Goal: Find specific page/section: Locate a particular part of the current website

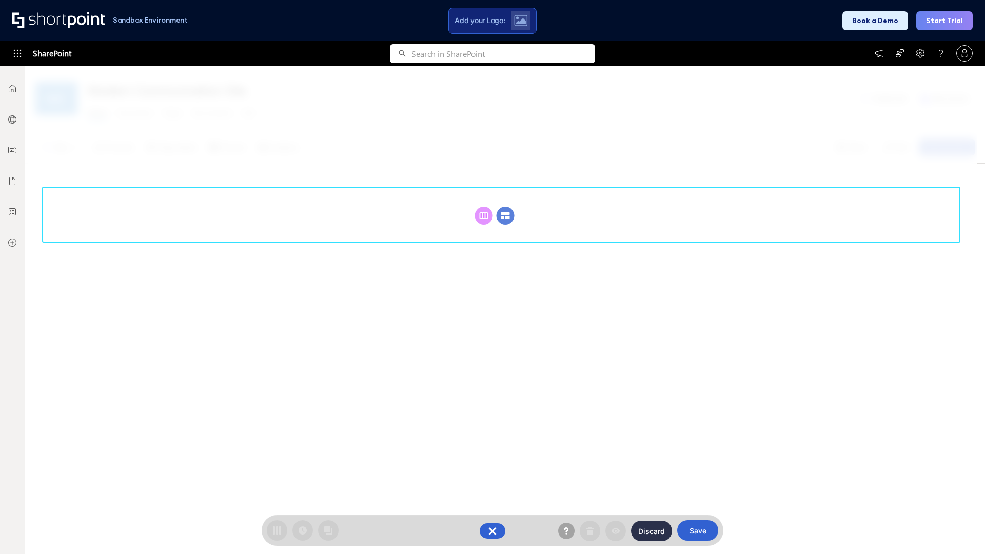
click at [505, 215] on circle at bounding box center [506, 216] width 18 height 18
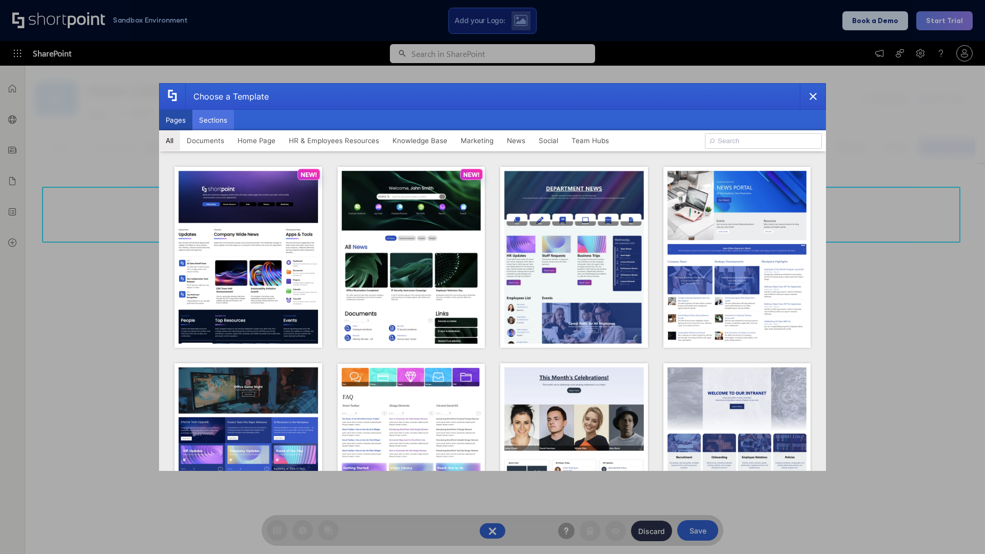
click at [213, 120] on button "Sections" at bounding box center [213, 120] width 42 height 21
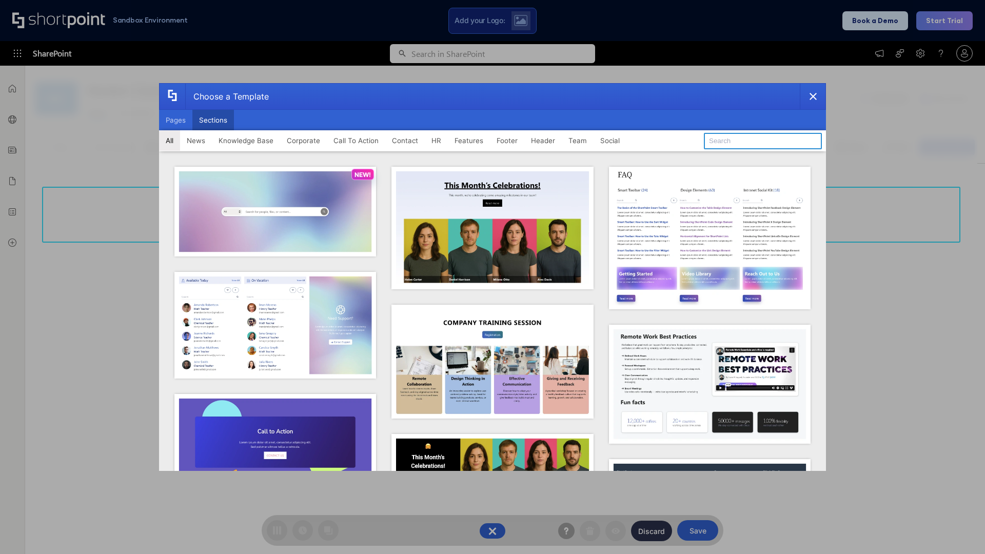
type input "Footer 4"
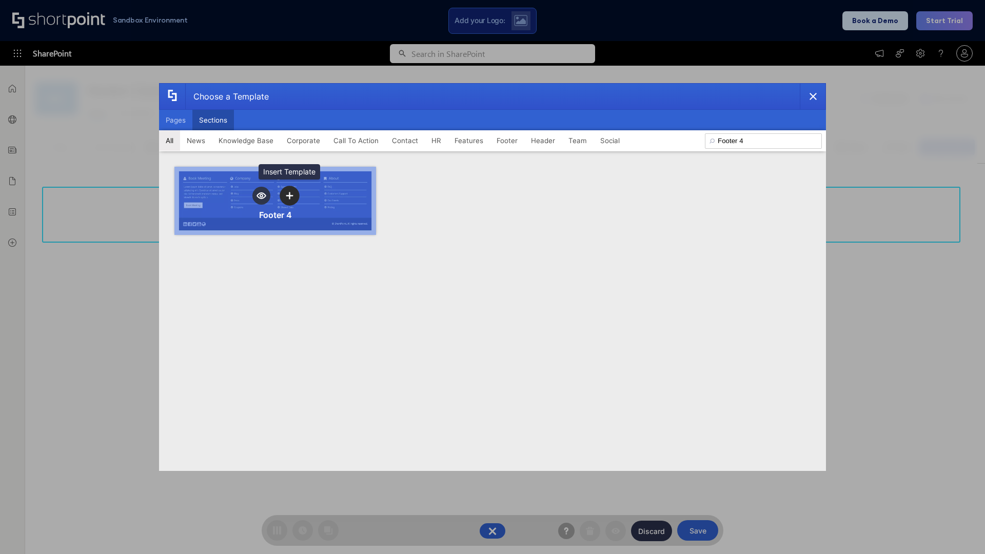
click at [289, 195] on icon "template selector" at bounding box center [289, 195] width 7 height 7
